Goal: Navigation & Orientation: Find specific page/section

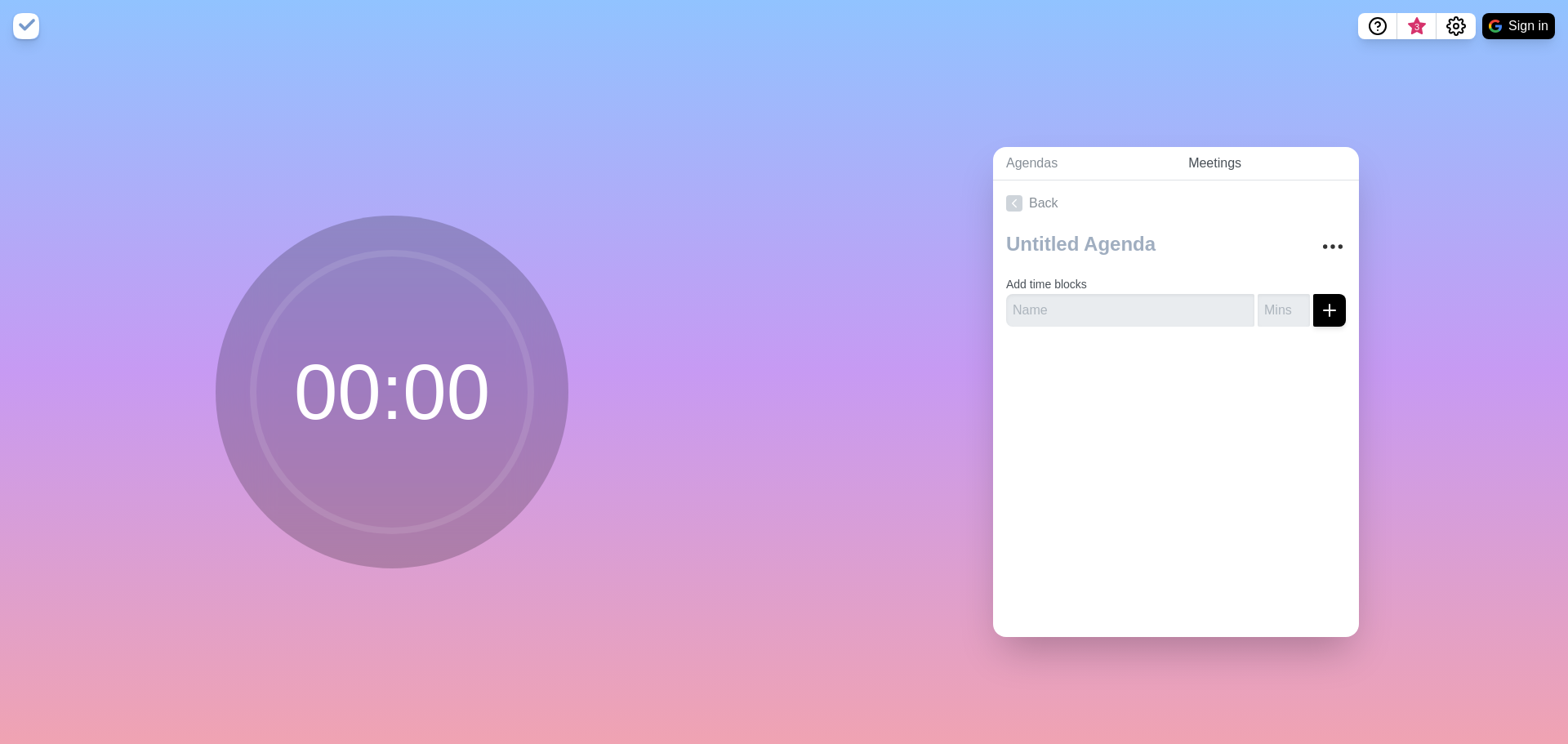
click at [1194, 163] on link "Meetings" at bounding box center [1267, 163] width 184 height 33
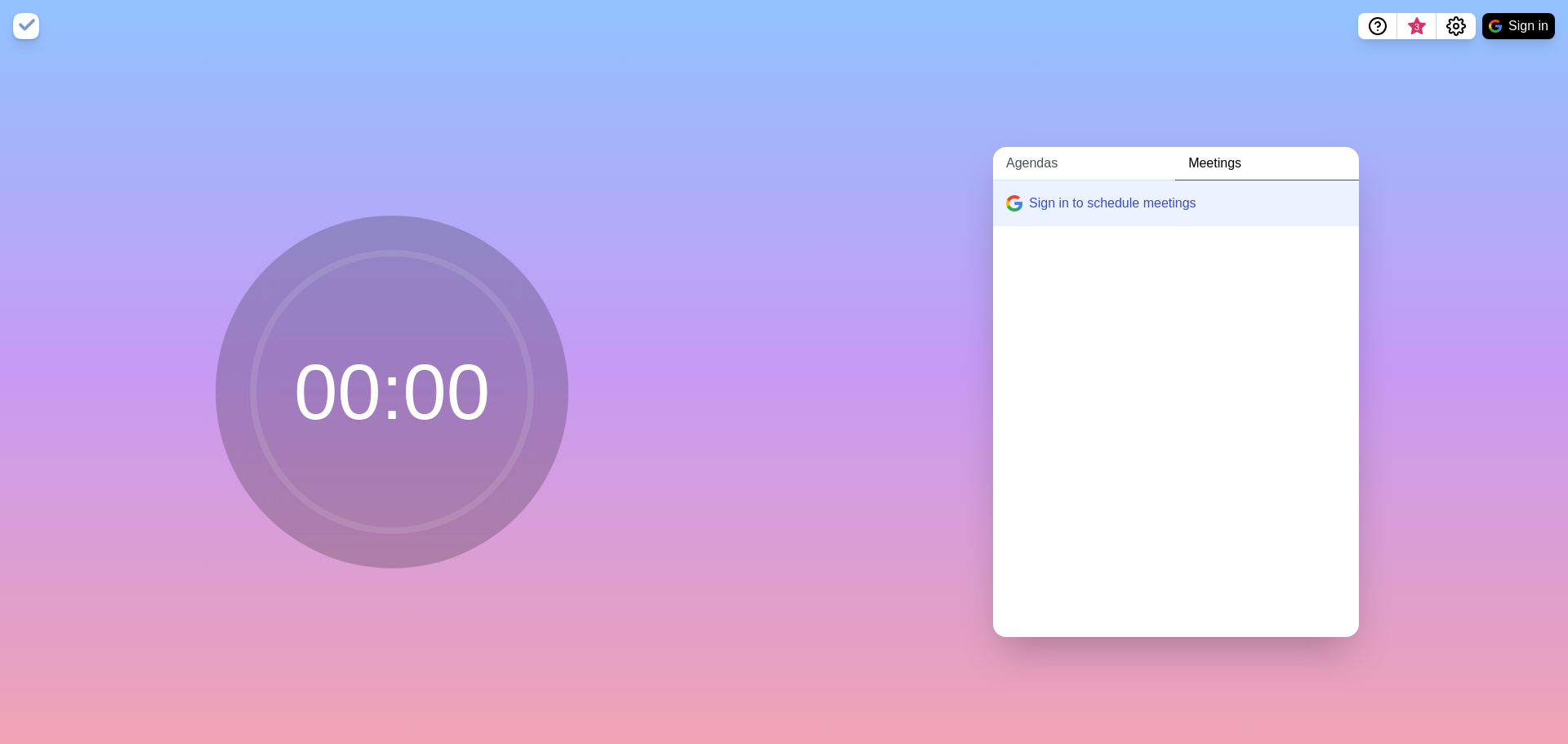
click at [1009, 166] on link "Agendas" at bounding box center [1084, 163] width 182 height 33
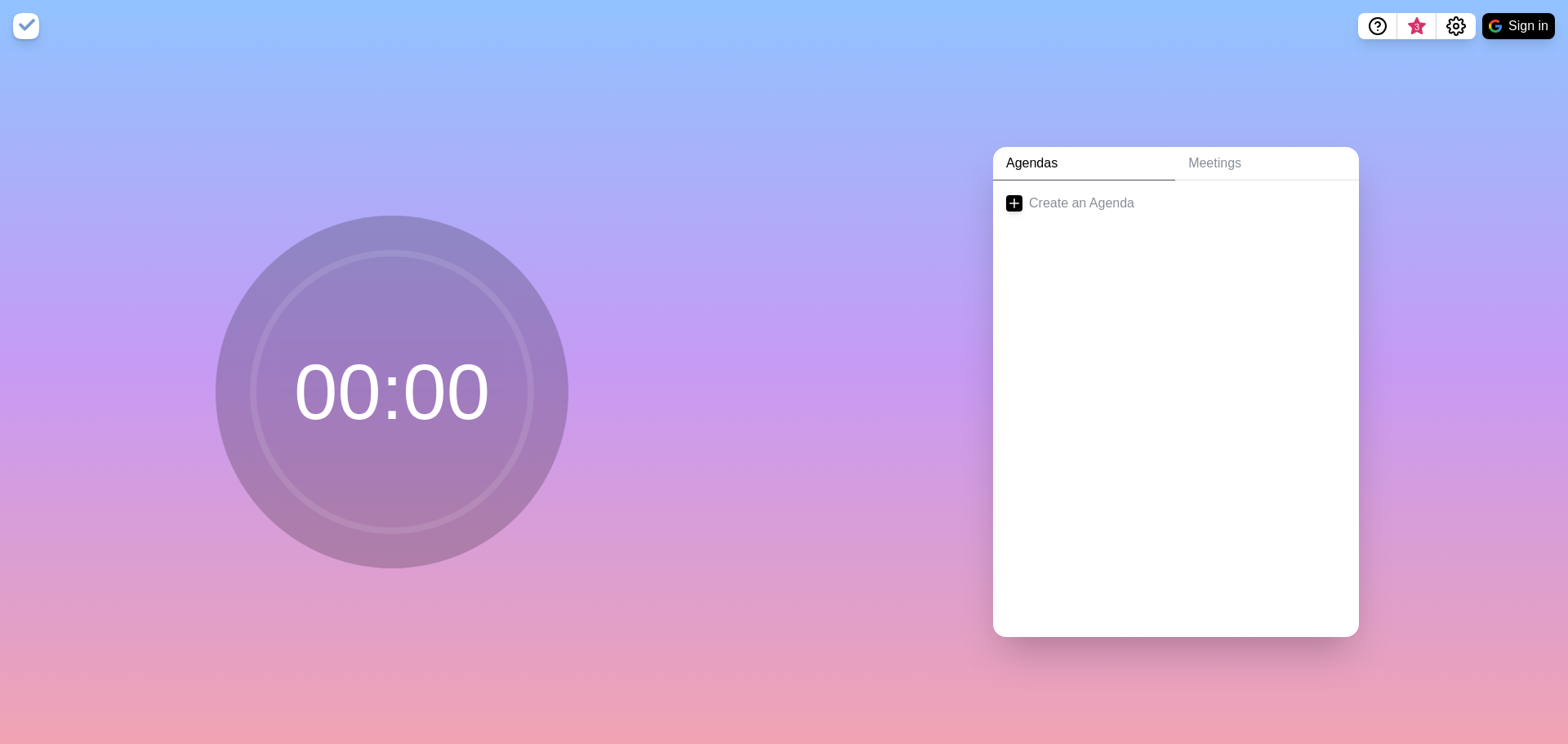
click at [28, 26] on img at bounding box center [26, 26] width 26 height 26
click at [334, 342] on circle at bounding box center [392, 392] width 278 height 278
click at [348, 465] on circle at bounding box center [392, 392] width 278 height 278
click at [366, 378] on circle at bounding box center [392, 392] width 278 height 278
click at [22, 16] on img at bounding box center [26, 26] width 26 height 26
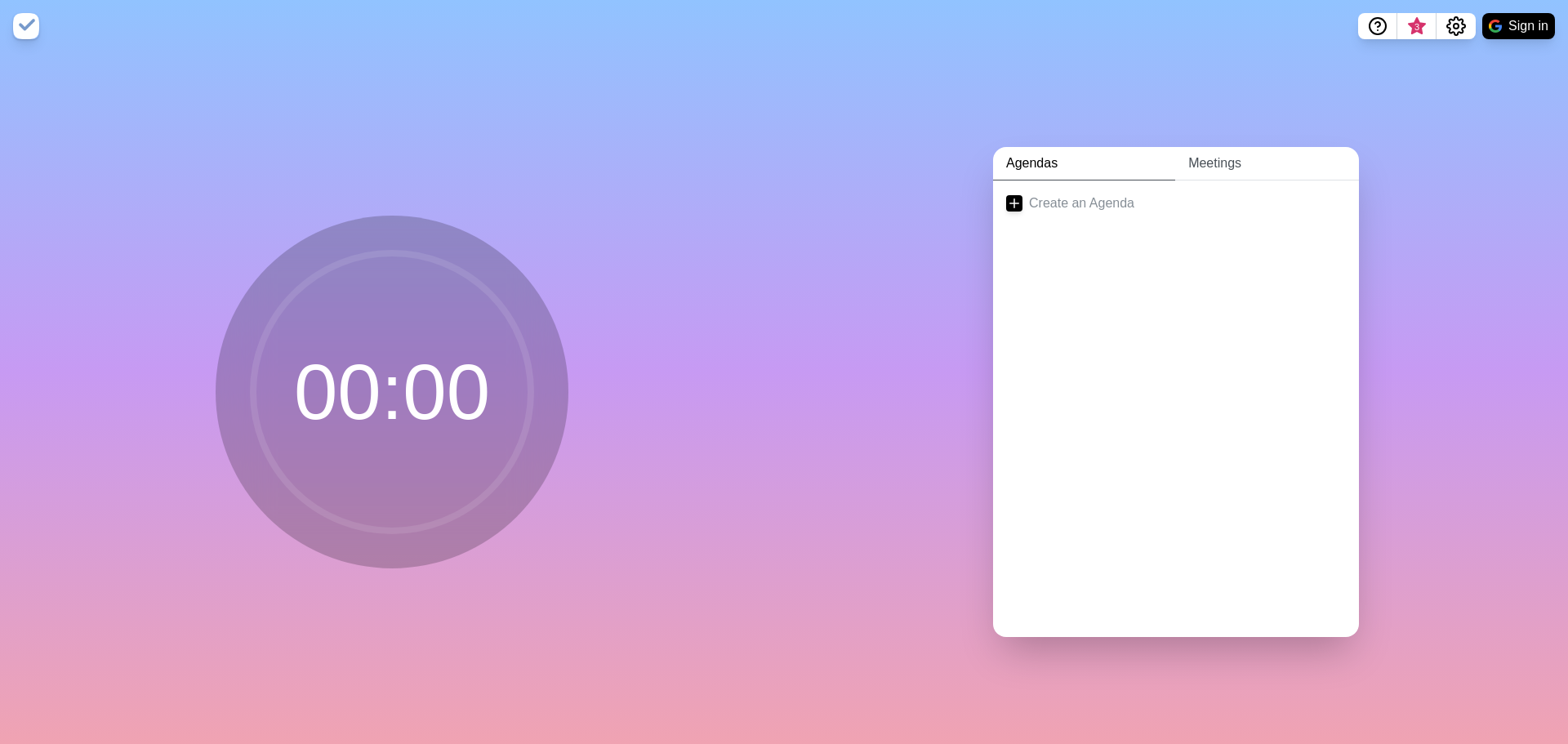
click at [1248, 150] on link "Meetings" at bounding box center [1267, 163] width 184 height 33
